Goal: Task Accomplishment & Management: Use online tool/utility

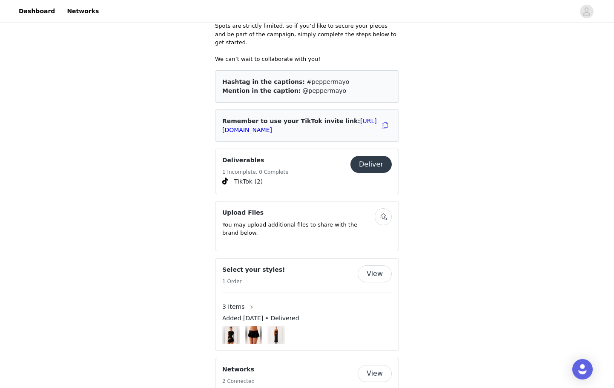
scroll to position [299, 0]
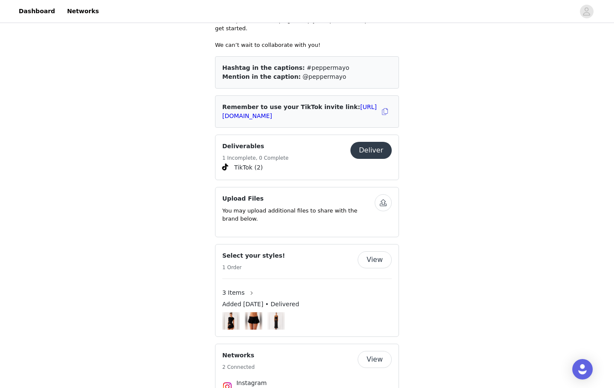
click at [377, 142] on button "Deliver" at bounding box center [371, 150] width 41 height 17
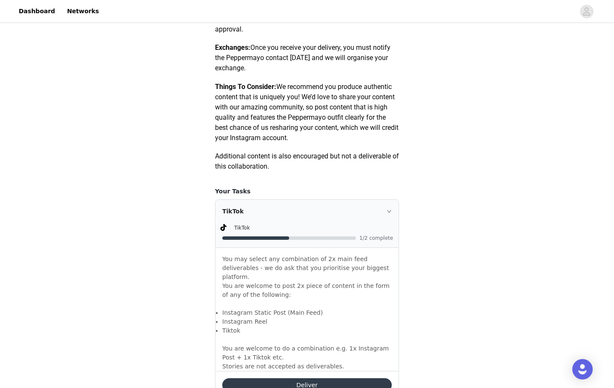
scroll to position [546, 0]
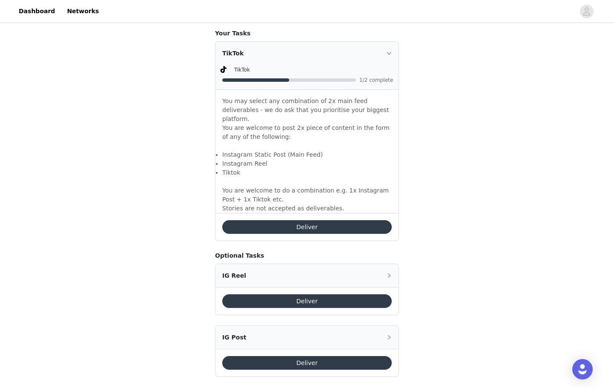
click at [303, 220] on button "Deliver" at bounding box center [307, 227] width 170 height 14
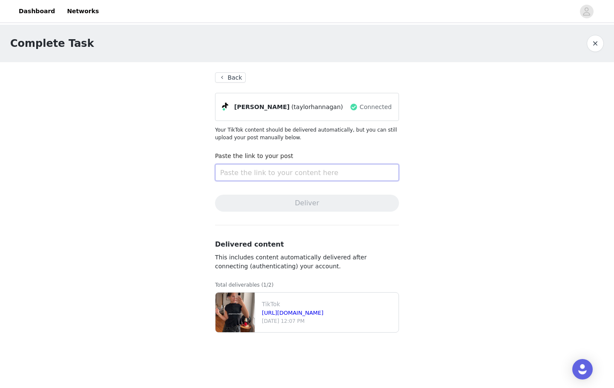
click at [365, 171] on input "text" at bounding box center [307, 172] width 184 height 17
paste input "[URL][DOMAIN_NAME]"
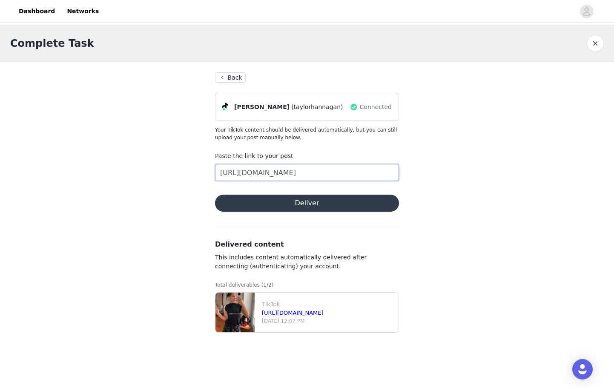
type input "[URL][DOMAIN_NAME]"
click at [355, 201] on button "Deliver" at bounding box center [307, 203] width 184 height 17
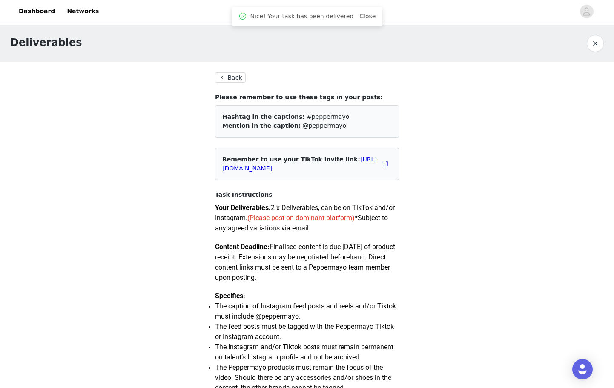
click at [228, 75] on button "Back" at bounding box center [230, 77] width 31 height 10
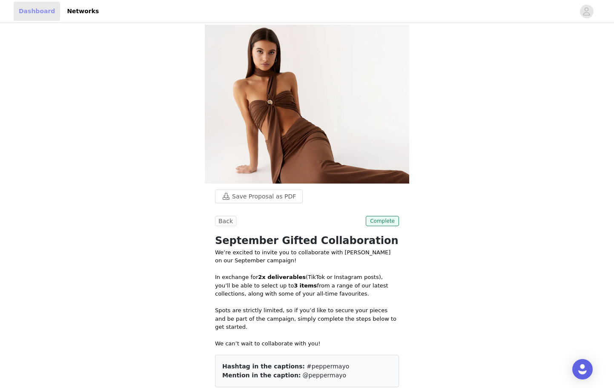
click at [39, 11] on link "Dashboard" at bounding box center [37, 11] width 46 height 19
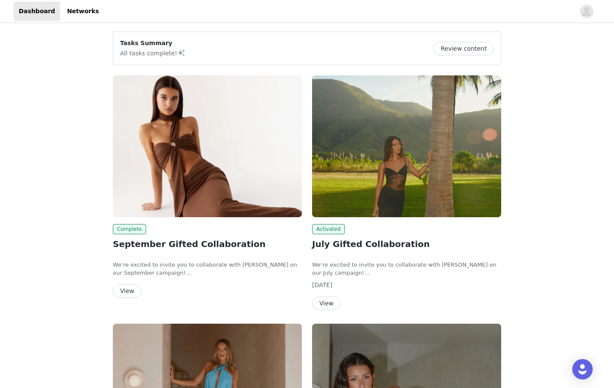
click at [392, 177] on img at bounding box center [406, 146] width 189 height 142
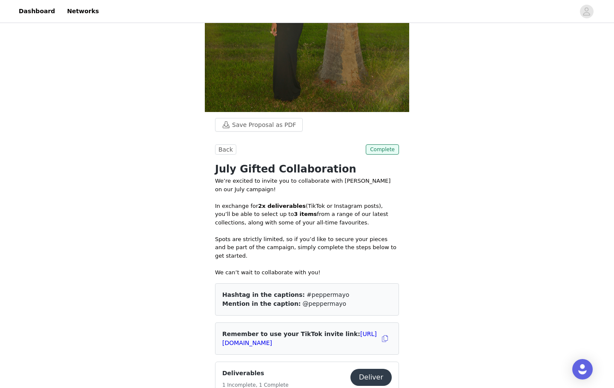
scroll to position [206, 0]
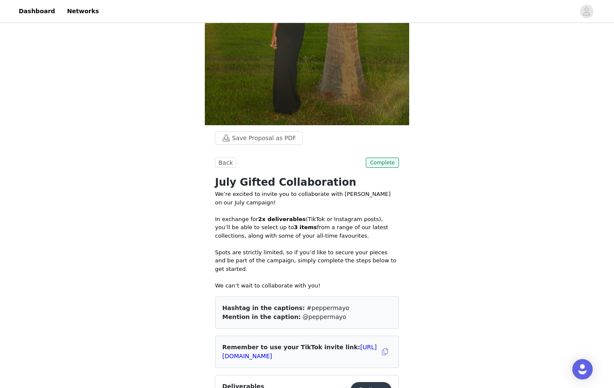
click at [380, 382] on button "Deliver" at bounding box center [371, 390] width 41 height 17
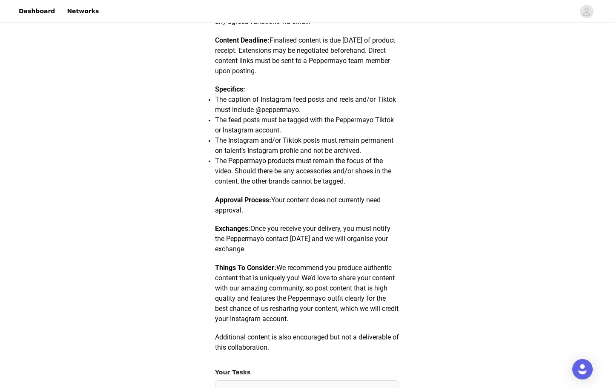
scroll to position [15, 0]
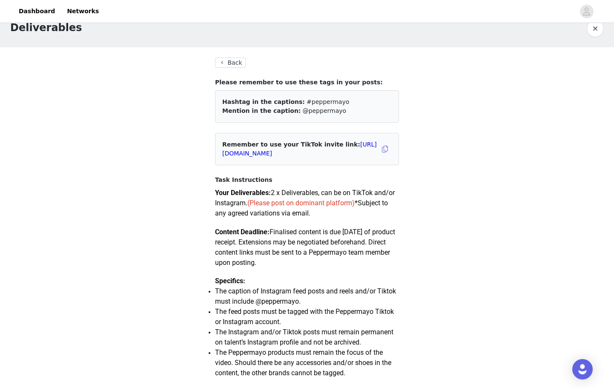
click at [229, 62] on button "Back" at bounding box center [230, 63] width 31 height 10
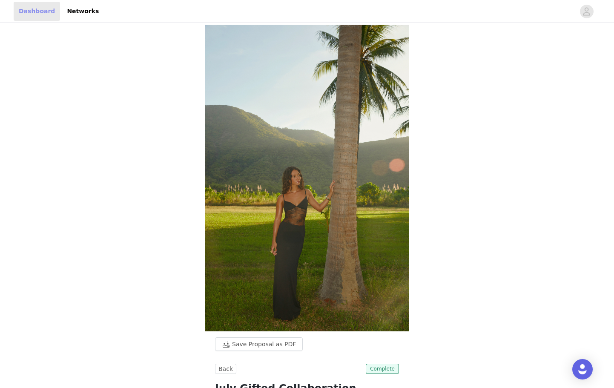
click at [37, 10] on link "Dashboard" at bounding box center [37, 11] width 46 height 19
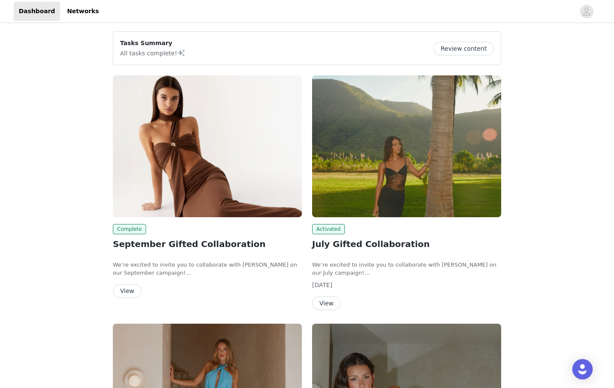
click at [187, 143] on img at bounding box center [207, 146] width 189 height 142
